Goal: Task Accomplishment & Management: Complete application form

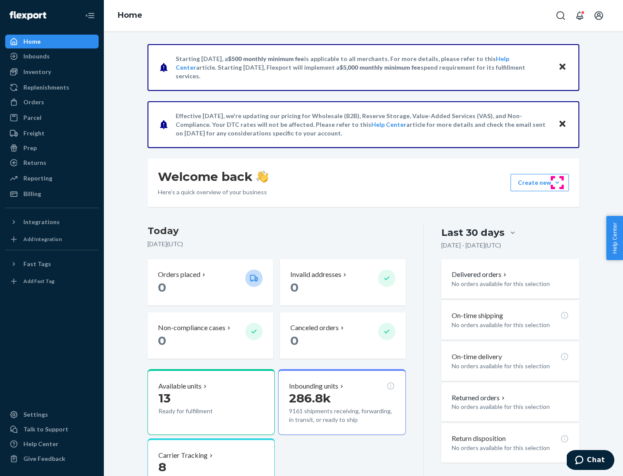
click at [558, 183] on button "Create new Create new inbound Create new order Create new product" at bounding box center [540, 182] width 58 height 17
click at [52, 56] on div "Inbounds" at bounding box center [52, 56] width 92 height 12
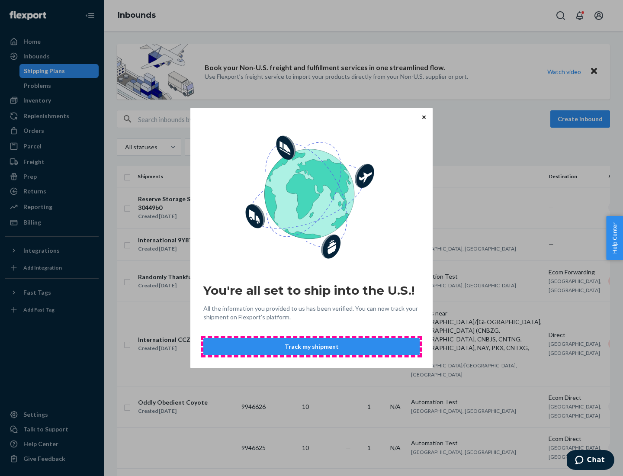
click at [312, 347] on button "Track my shipment" at bounding box center [311, 346] width 216 height 17
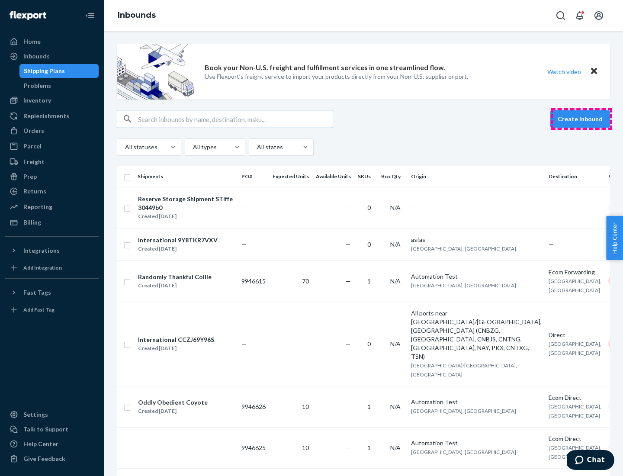
click at [582, 119] on button "Create inbound" at bounding box center [581, 118] width 60 height 17
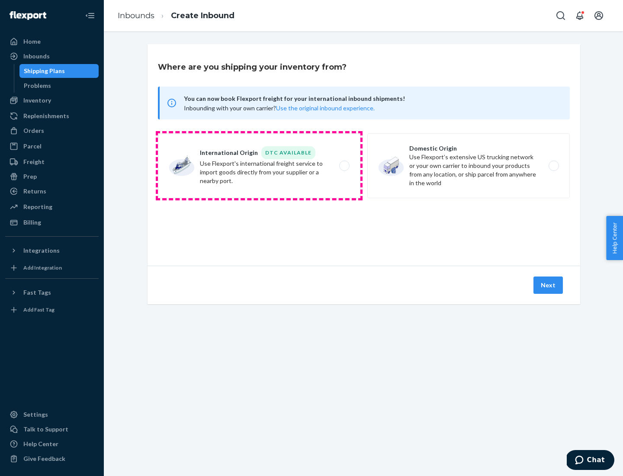
click at [259, 166] on label "International Origin DTC Available Use Flexport's international freight service…" at bounding box center [259, 165] width 203 height 65
click at [344, 166] on input "International Origin DTC Available Use Flexport's international freight service…" at bounding box center [347, 166] width 6 height 6
radio input "true"
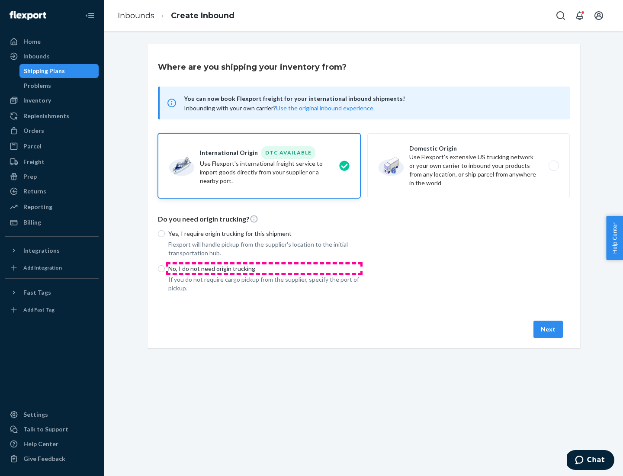
click at [265, 268] on p "No, I do not need origin trucking" at bounding box center [264, 269] width 192 height 9
click at [165, 268] on input "No, I do not need origin trucking" at bounding box center [161, 268] width 7 height 7
radio input "true"
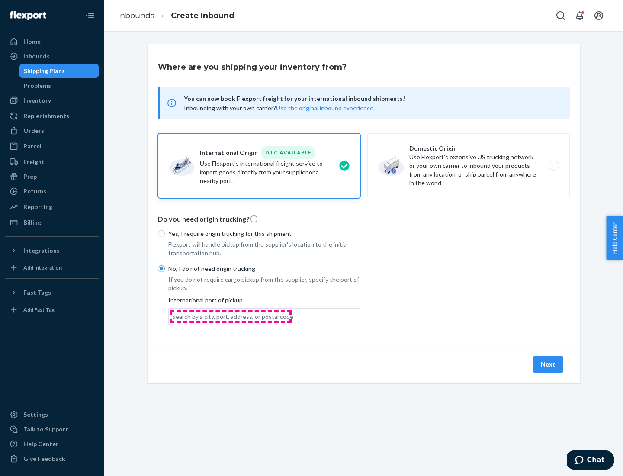
click at [231, 316] on div "Search by a city, port, address, or postal code" at bounding box center [232, 317] width 121 height 9
click at [173, 316] on input "Search by a city, port, address, or postal code" at bounding box center [172, 317] width 1 height 9
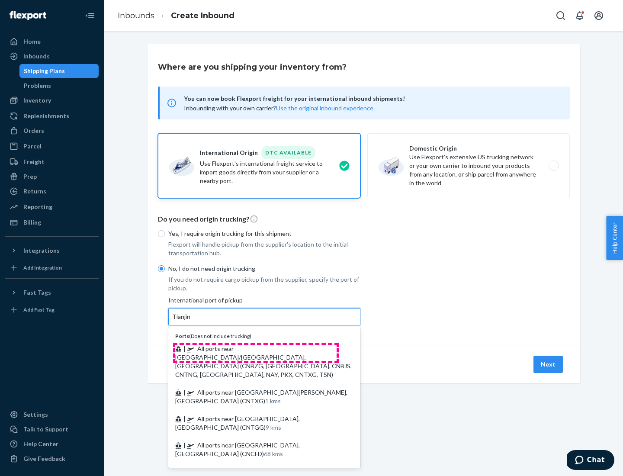
click at [256, 349] on span "| All ports near [GEOGRAPHIC_DATA]/[GEOGRAPHIC_DATA], [GEOGRAPHIC_DATA] (CNBZG,…" at bounding box center [263, 361] width 177 height 33
click at [191, 321] on input "Tianjin" at bounding box center [181, 317] width 19 height 9
type input "All ports near [GEOGRAPHIC_DATA]/[GEOGRAPHIC_DATA], [GEOGRAPHIC_DATA] (CNBZG, […"
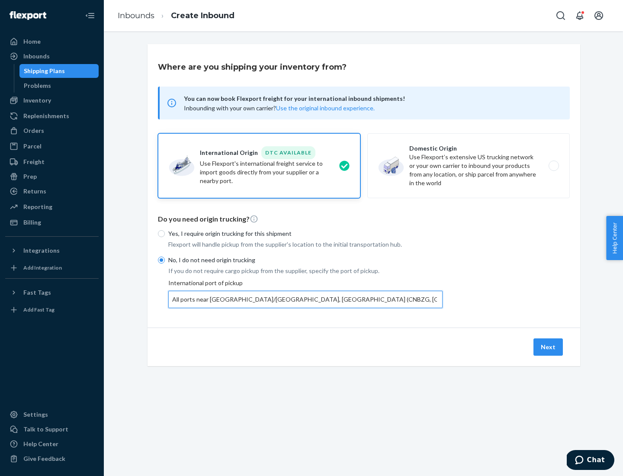
click at [549, 347] on button "Next" at bounding box center [548, 347] width 29 height 17
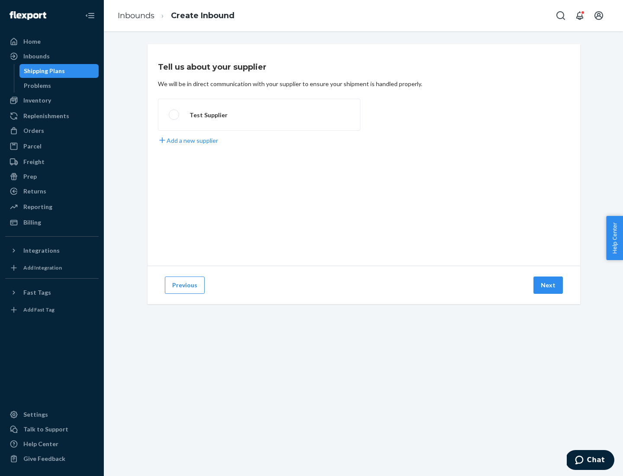
click at [259, 115] on label "Test Supplier" at bounding box center [259, 115] width 203 height 32
click at [174, 115] on input "Test Supplier" at bounding box center [172, 115] width 6 height 6
radio input "true"
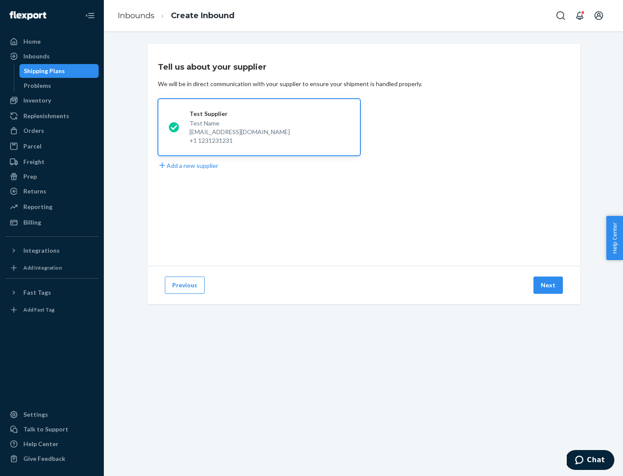
click at [549, 285] on button "Next" at bounding box center [548, 285] width 29 height 17
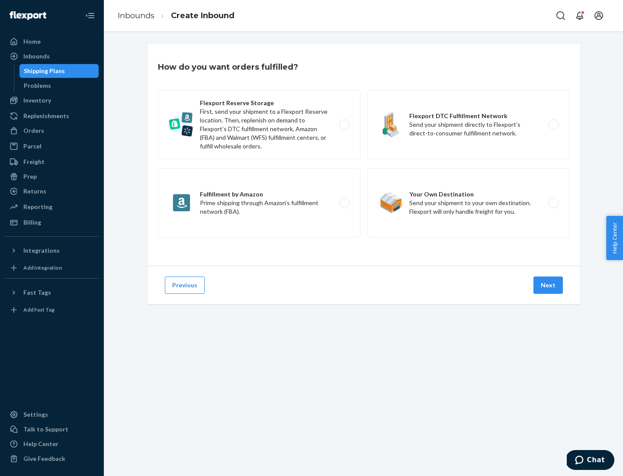
click at [259, 125] on label "Flexport Reserve Storage First, send your shipment to a Flexport Reserve locati…" at bounding box center [259, 124] width 203 height 69
click at [344, 125] on input "Flexport Reserve Storage First, send your shipment to a Flexport Reserve locati…" at bounding box center [347, 125] width 6 height 6
radio input "true"
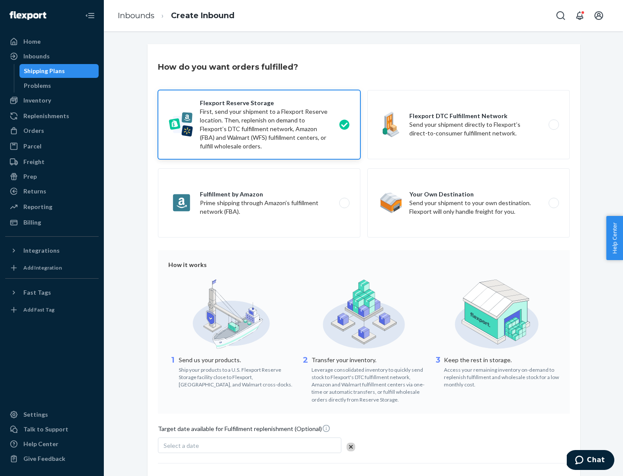
scroll to position [71, 0]
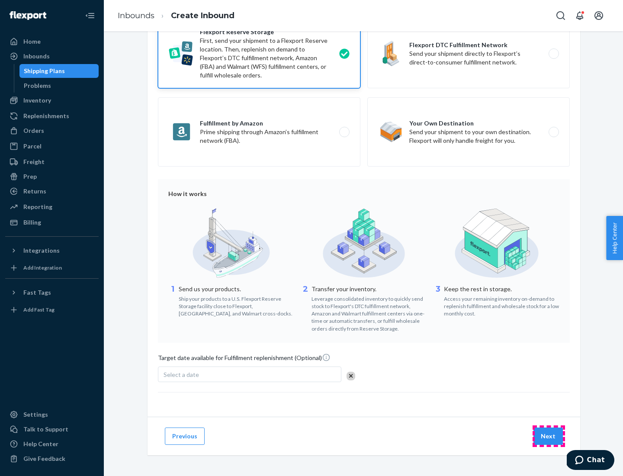
click at [549, 436] on button "Next" at bounding box center [548, 436] width 29 height 17
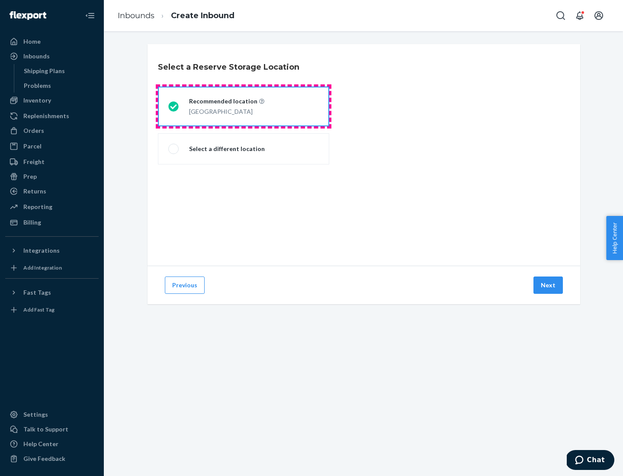
click at [244, 106] on div "[GEOGRAPHIC_DATA]" at bounding box center [226, 111] width 75 height 10
click at [174, 106] on input "Recommended location [GEOGRAPHIC_DATA]" at bounding box center [171, 107] width 6 height 6
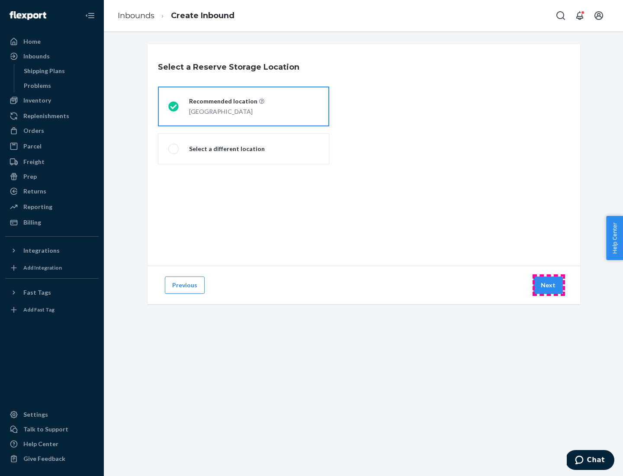
click at [549, 285] on button "Next" at bounding box center [548, 285] width 29 height 17
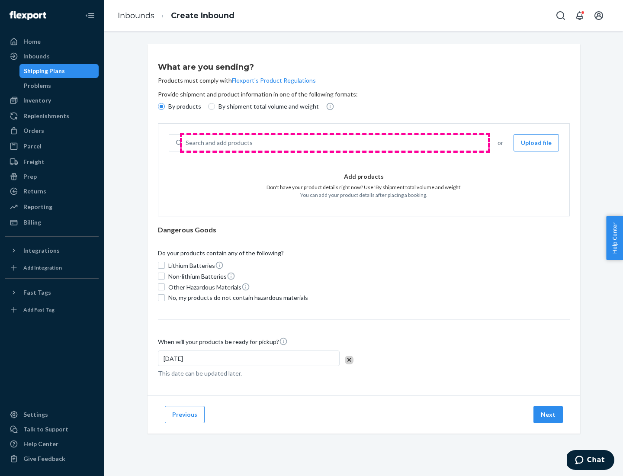
click at [335, 143] on div "Search and add products" at bounding box center [334, 143] width 305 height 16
click at [187, 143] on input "Search and add products" at bounding box center [186, 143] width 1 height 9
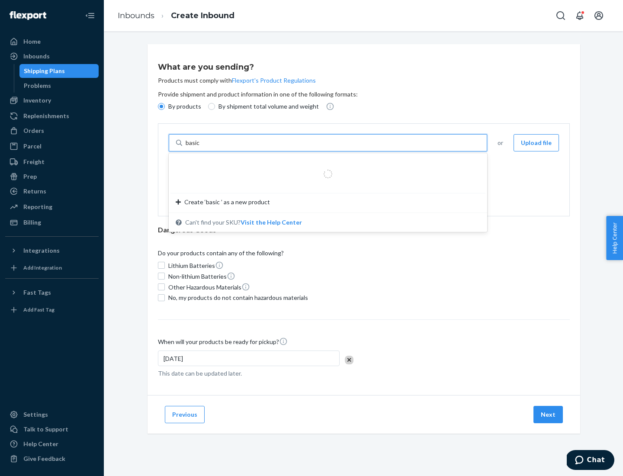
type input "basic"
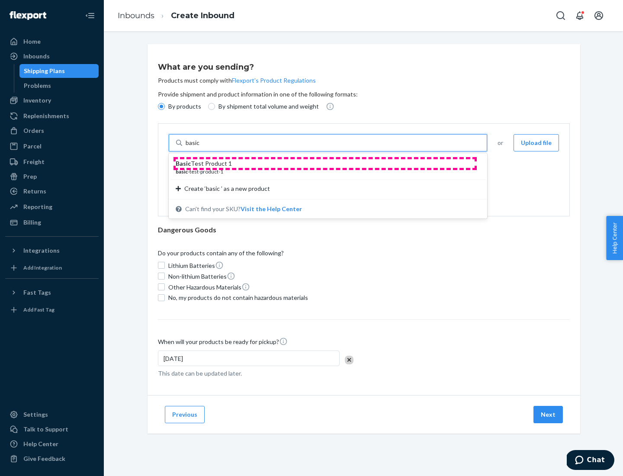
click at [325, 164] on div "Basic Test Product 1" at bounding box center [325, 163] width 298 height 9
click at [201, 147] on input "basic" at bounding box center [194, 143] width 16 height 9
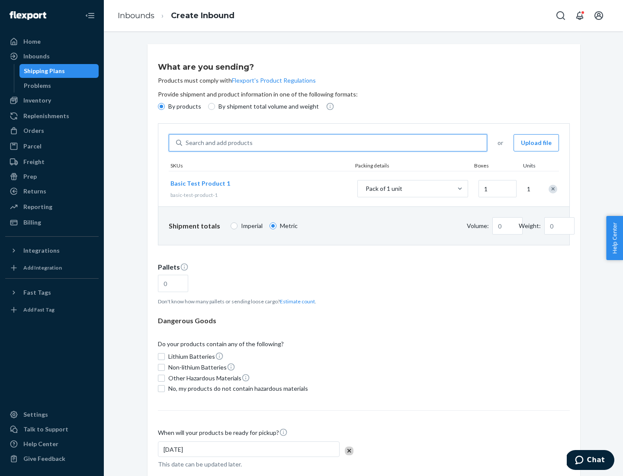
type input "1.09"
type input "3.27"
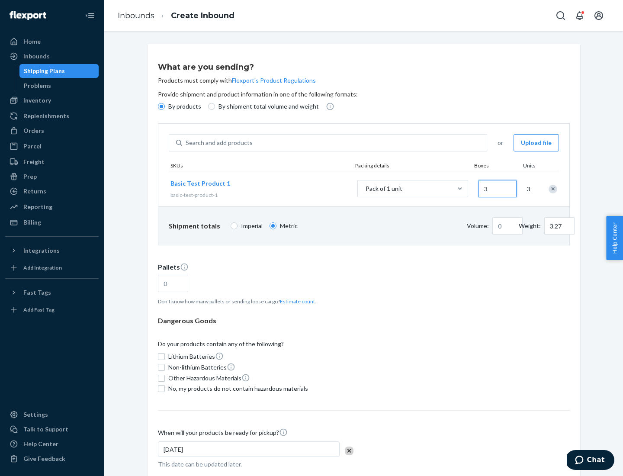
type input "30"
type input "0.01"
type input "32.66"
type input "0.07"
type input "326.59"
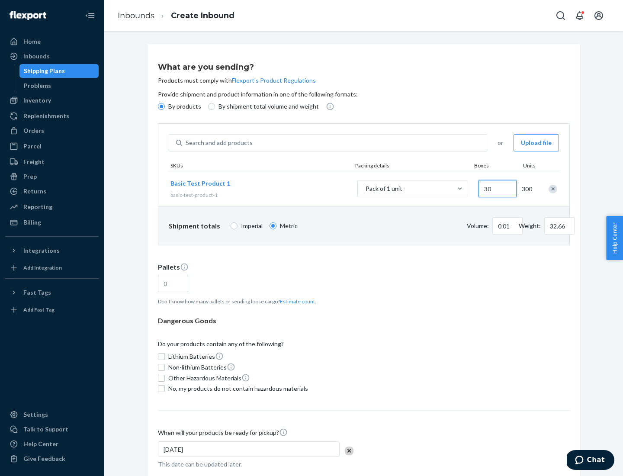
type input "300"
type input "0.68"
type input "3265.86"
type input "3000"
type input "1.09"
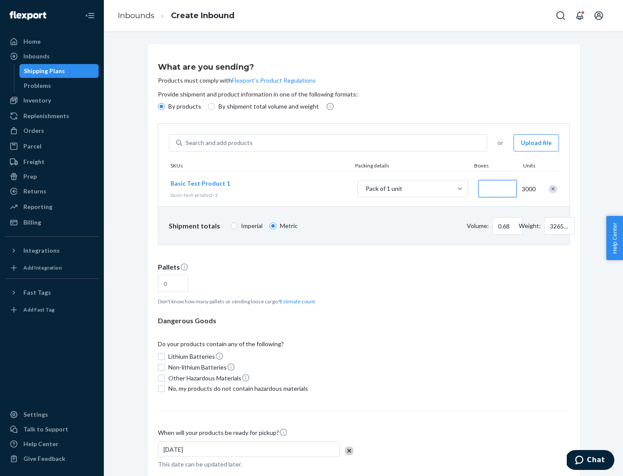
type input "1"
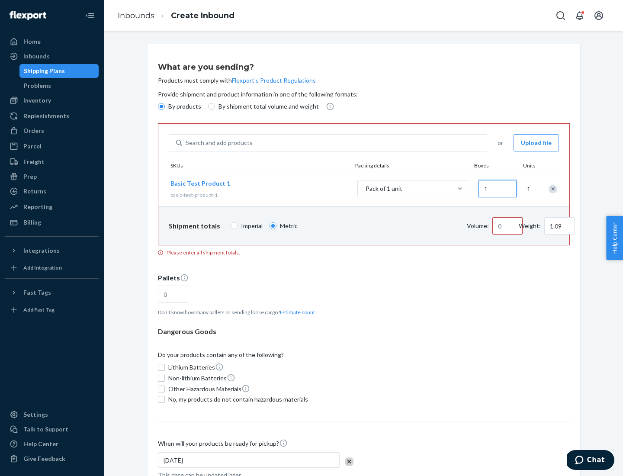
type input "10.89"
type input "10"
type input "0.02"
type input "108.86"
type input "100"
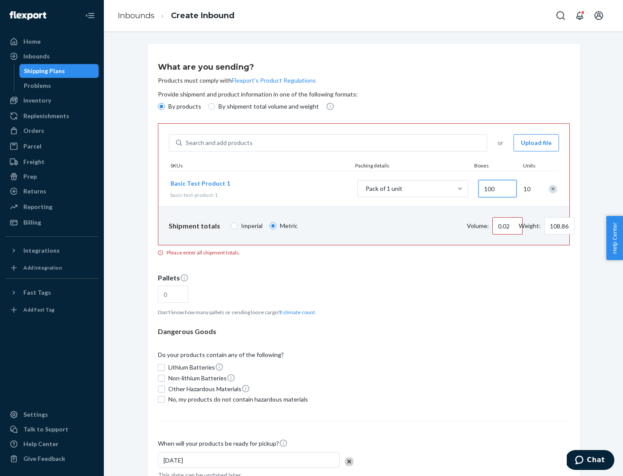
type input "0.23"
type input "1088.62"
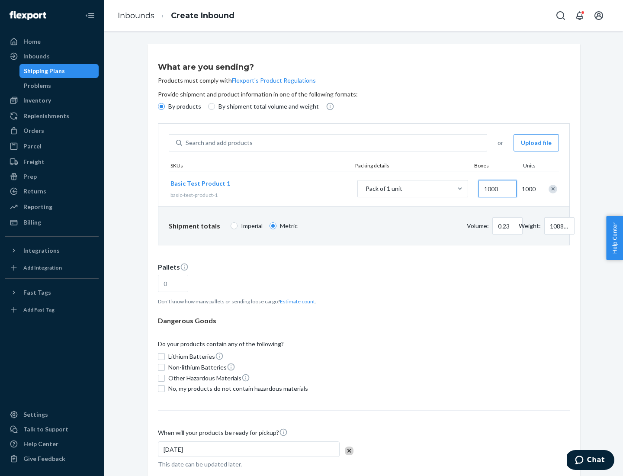
scroll to position [30, 0]
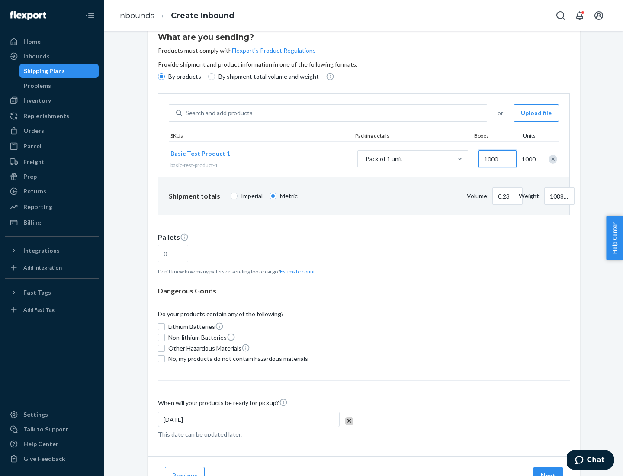
type input "1000"
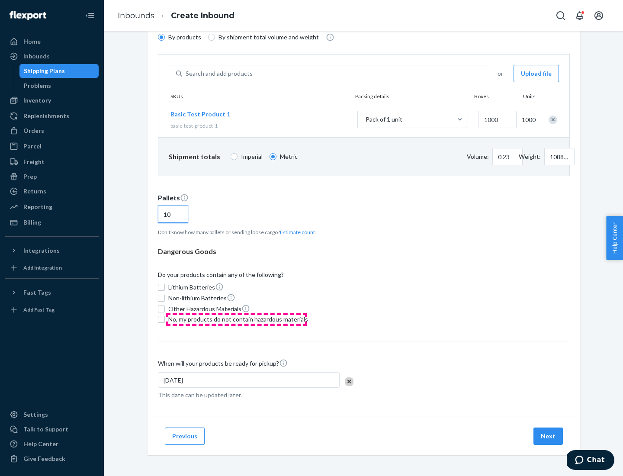
type input "10"
click at [237, 319] on span "No, my products do not contain hazardous materials" at bounding box center [238, 319] width 140 height 9
click at [165, 319] on input "No, my products do not contain hazardous materials" at bounding box center [161, 319] width 7 height 7
checkbox input "true"
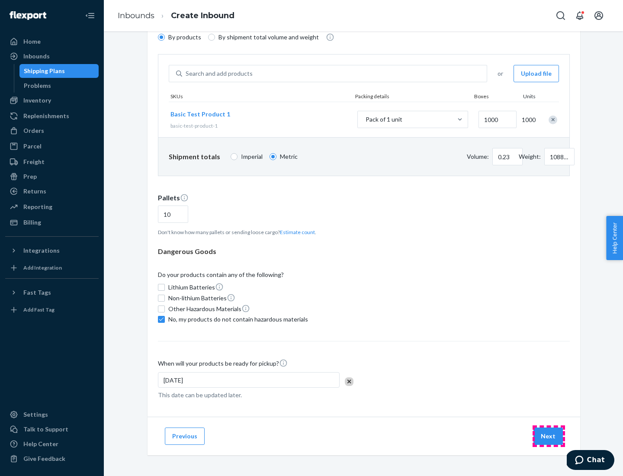
click at [549, 436] on button "Next" at bounding box center [548, 436] width 29 height 17
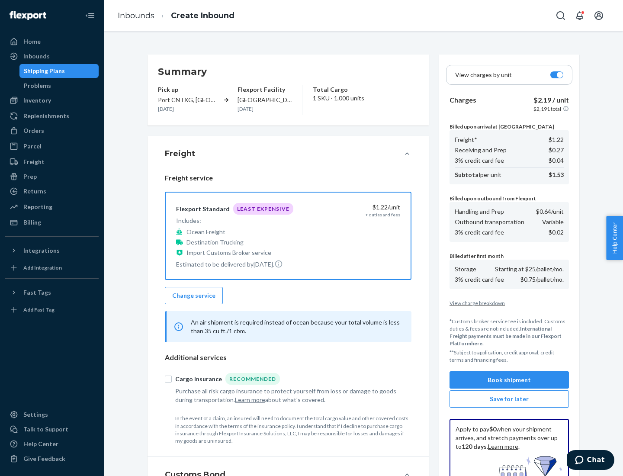
scroll to position [126, 0]
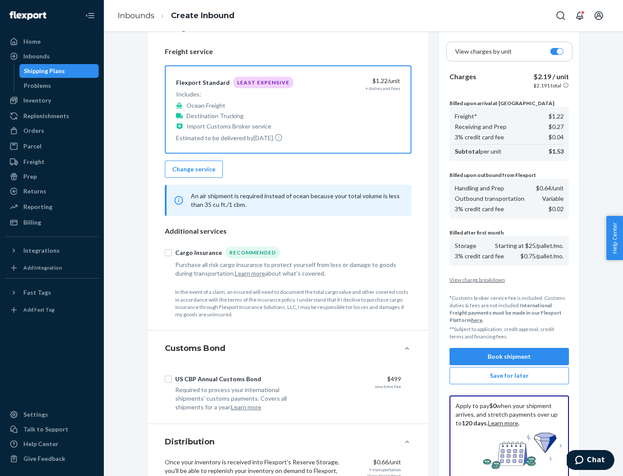
click at [510, 357] on button "Book shipment" at bounding box center [509, 356] width 119 height 17
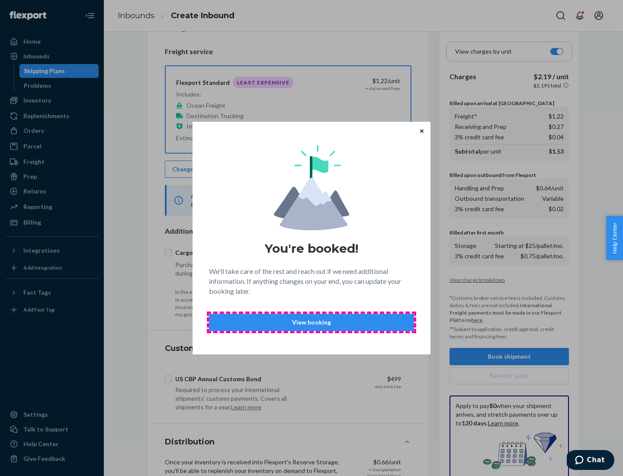
click at [312, 322] on p "View booking" at bounding box center [311, 322] width 190 height 9
